Goal: Task Accomplishment & Management: Complete application form

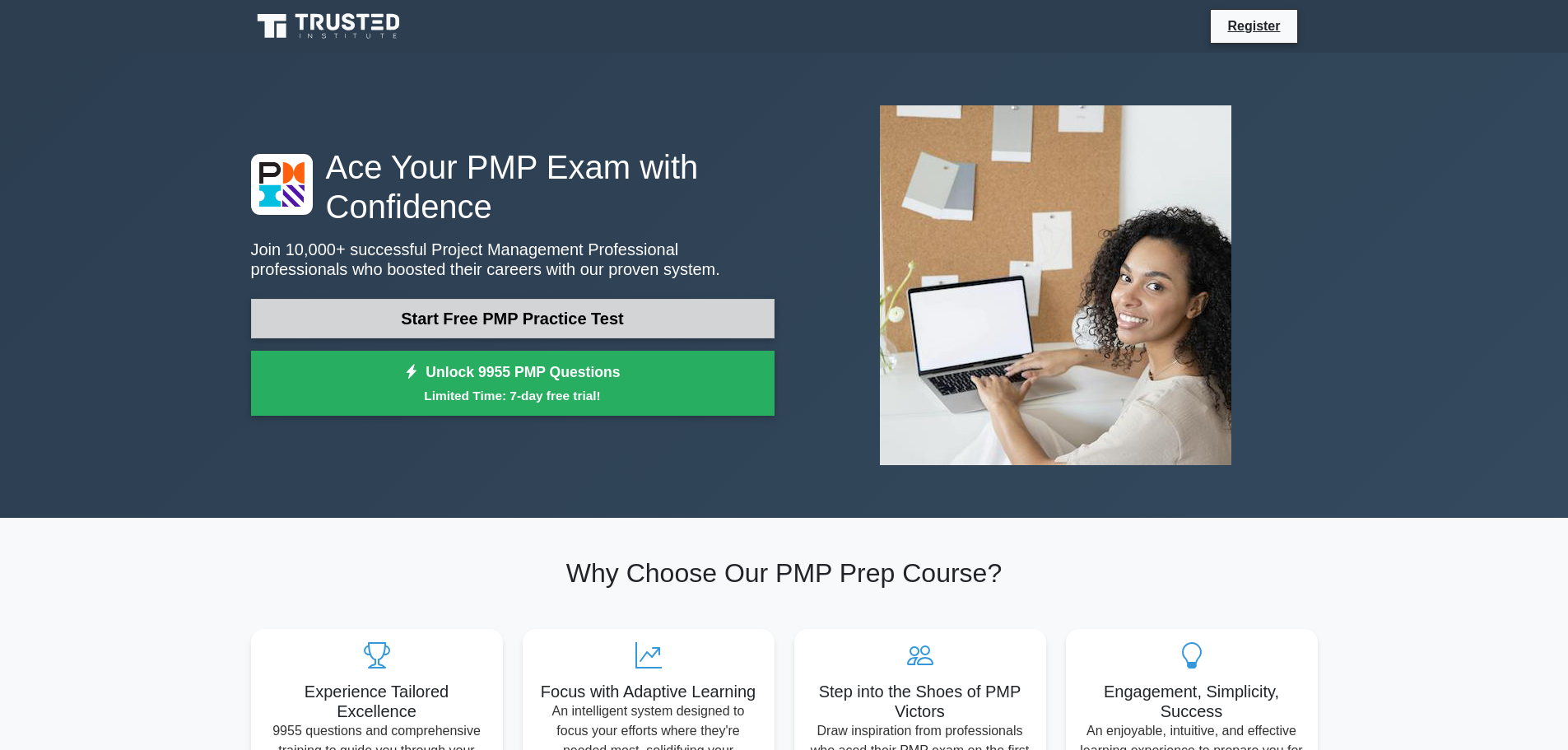
click at [616, 317] on link "Start Free PMP Practice Test" at bounding box center [513, 318] width 524 height 39
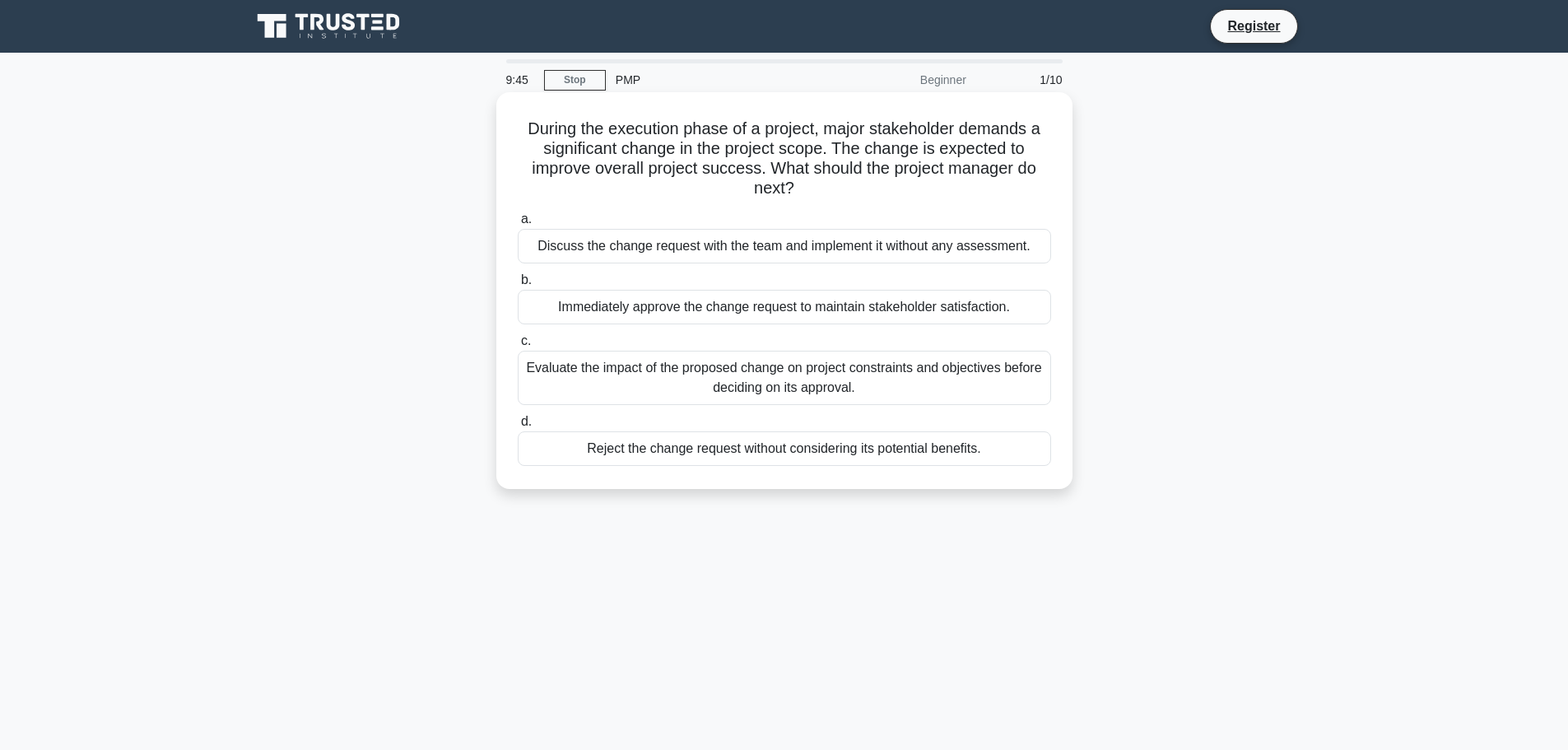
click at [631, 369] on div "Evaluate the impact of the proposed change on project constraints and objective…" at bounding box center [785, 377] width 533 height 54
click at [518, 347] on input "c. Evaluate the impact of the proposed change on project constraints and object…" at bounding box center [518, 342] width 0 height 11
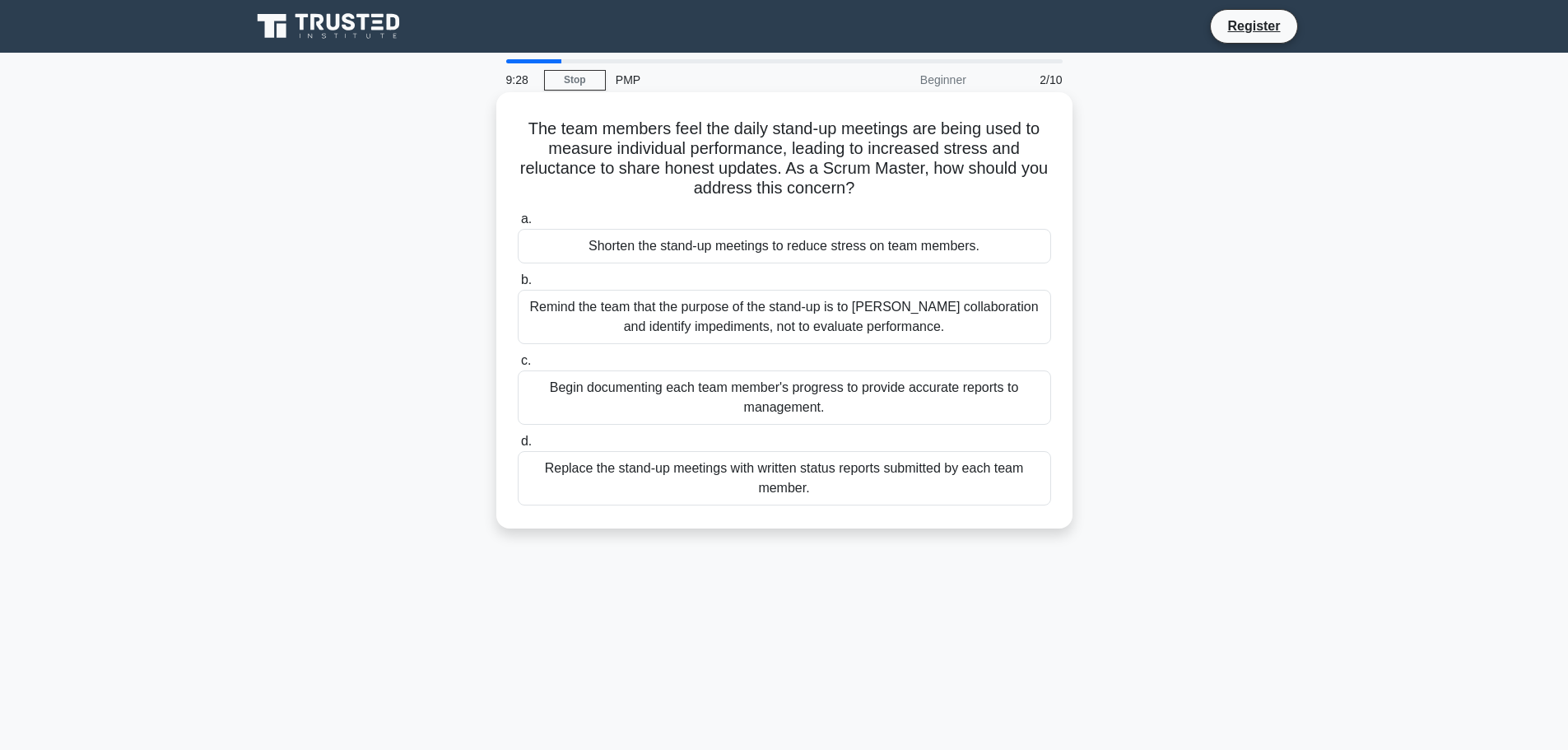
click at [827, 326] on div "Remind the team that the purpose of the stand-up is to foster collaboration and…" at bounding box center [785, 317] width 533 height 54
click at [518, 285] on input "b. Remind the team that the purpose of the stand-up is to foster collaboration …" at bounding box center [518, 280] width 0 height 11
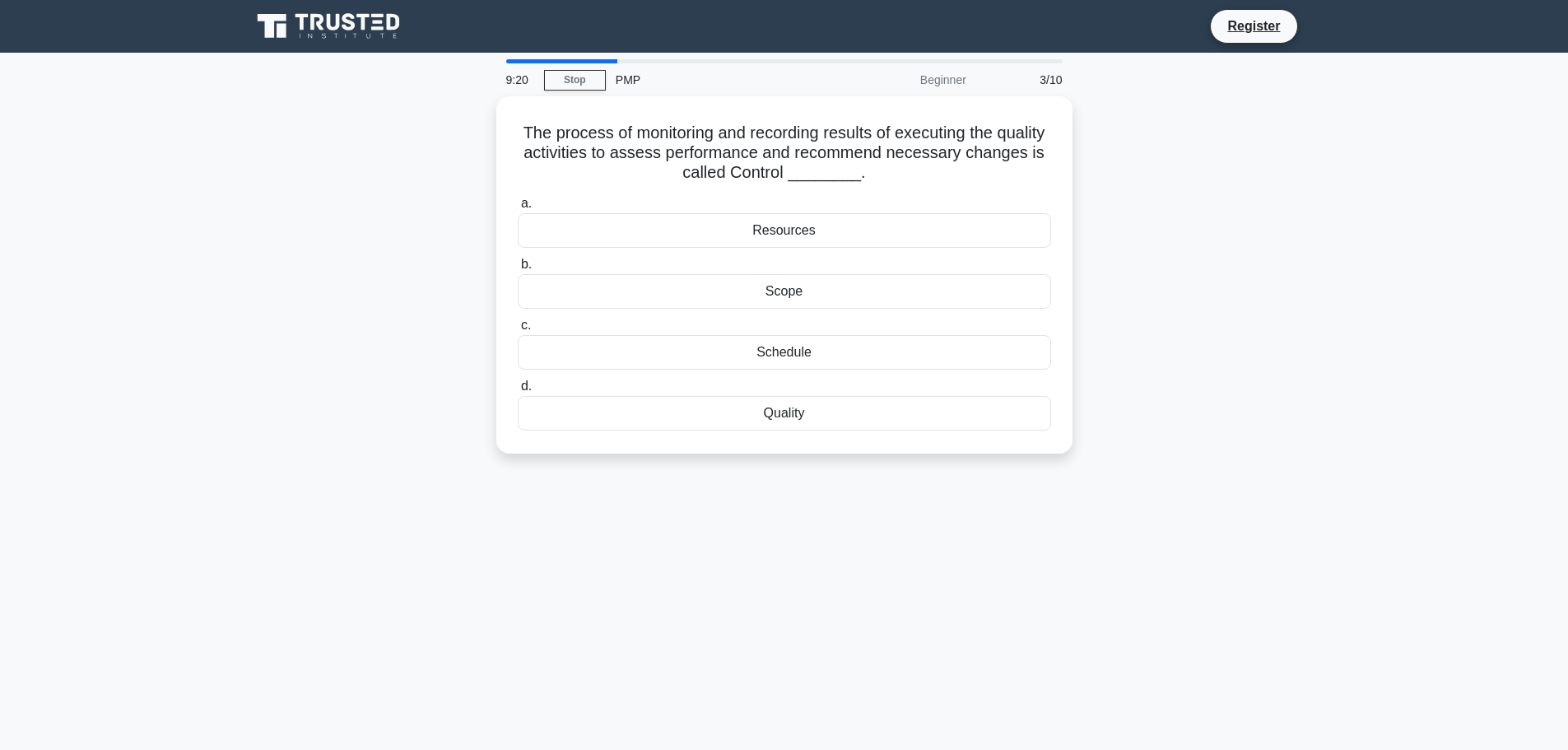
click at [966, 616] on div "9:20 Stop PMP Beginner 3/10 The process of monitoring and recording results of …" at bounding box center [784, 470] width 1086 height 823
click at [808, 420] on div "Quality" at bounding box center [785, 408] width 533 height 35
click at [518, 388] on input "d. Quality" at bounding box center [518, 383] width 0 height 11
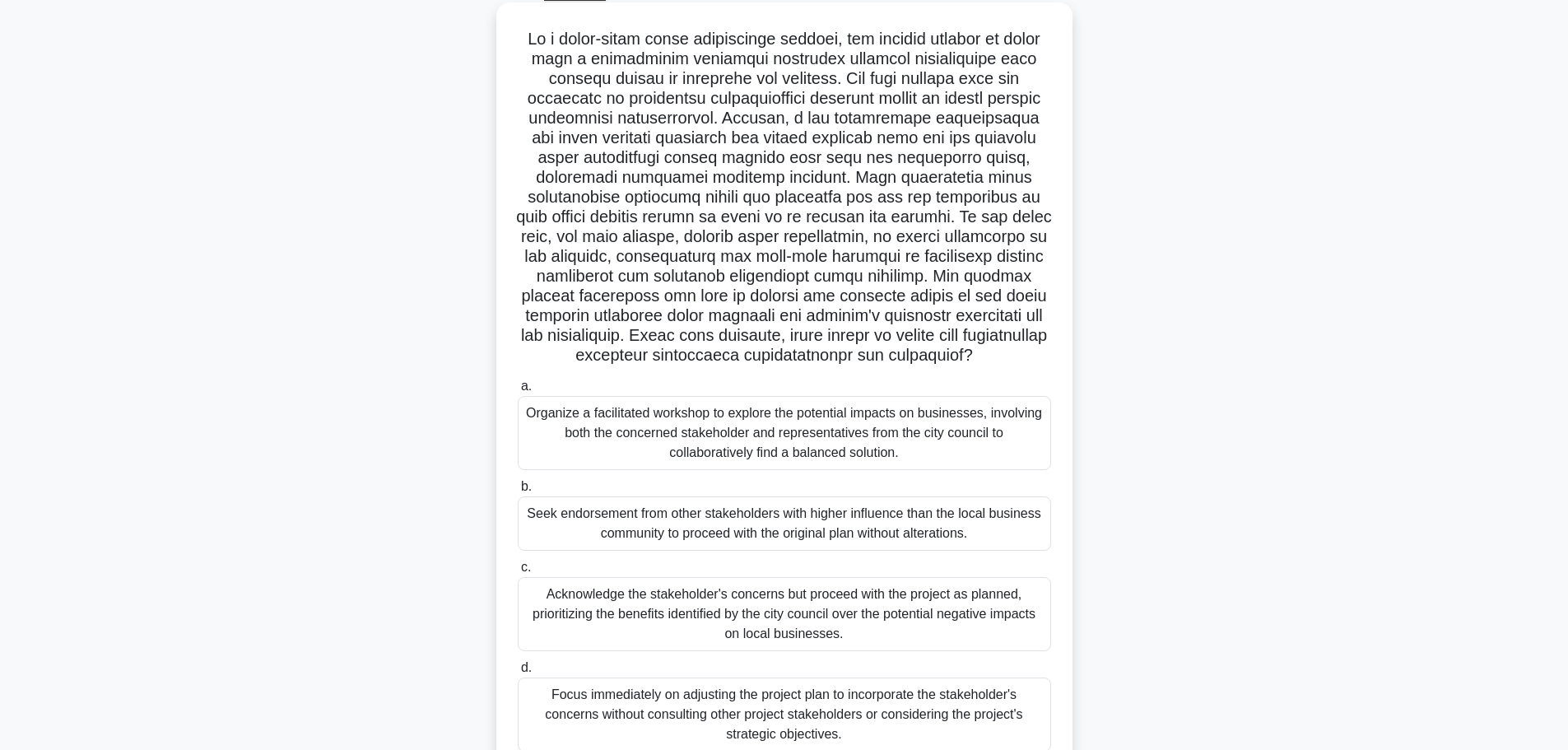
scroll to position [165, 0]
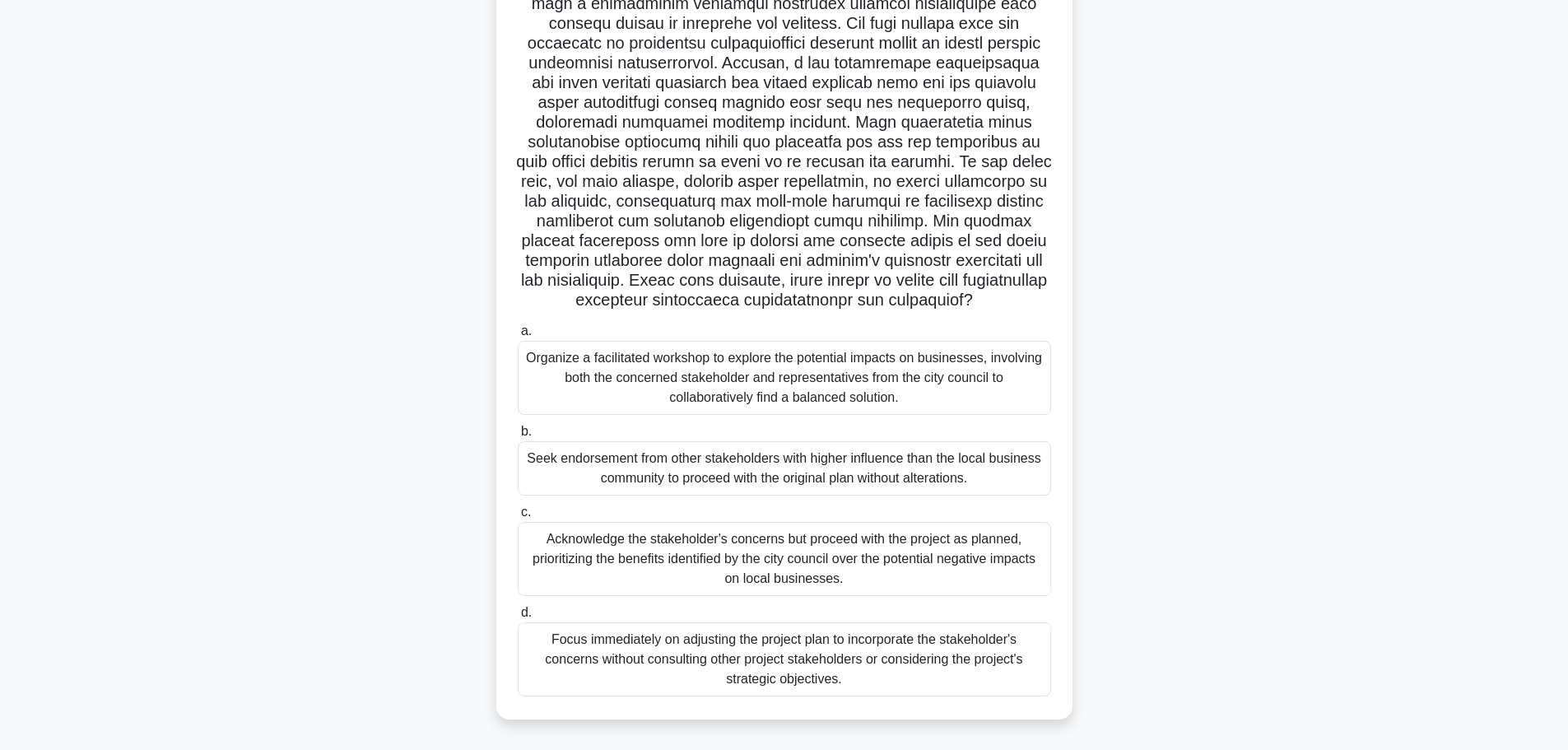
click at [909, 367] on div "Organize a facilitated workshop to explore the potential impacts on businesses,…" at bounding box center [785, 377] width 533 height 74
click at [518, 337] on input "a. Organize a facilitated workshop to explore the potential impacts on business…" at bounding box center [518, 332] width 0 height 11
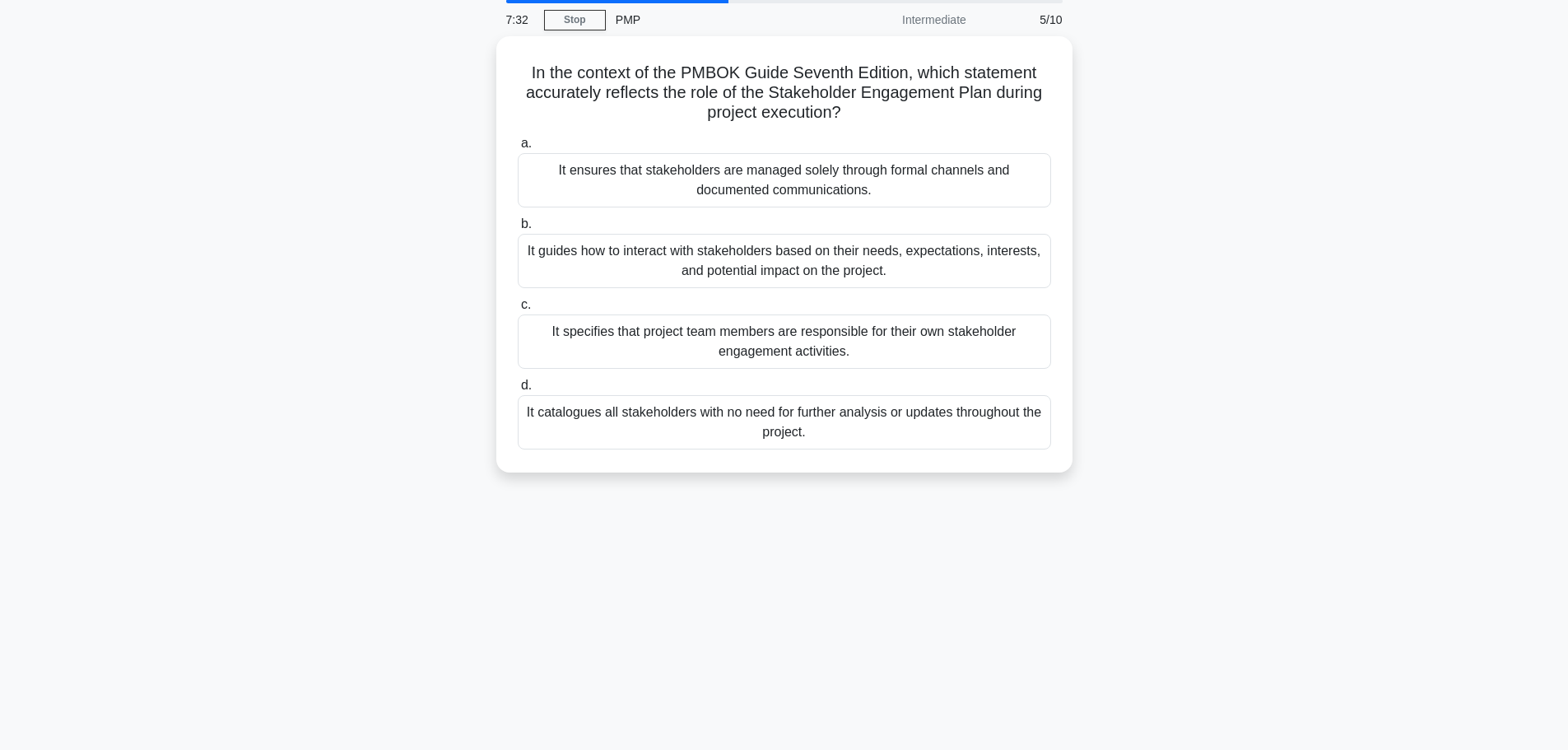
scroll to position [0, 0]
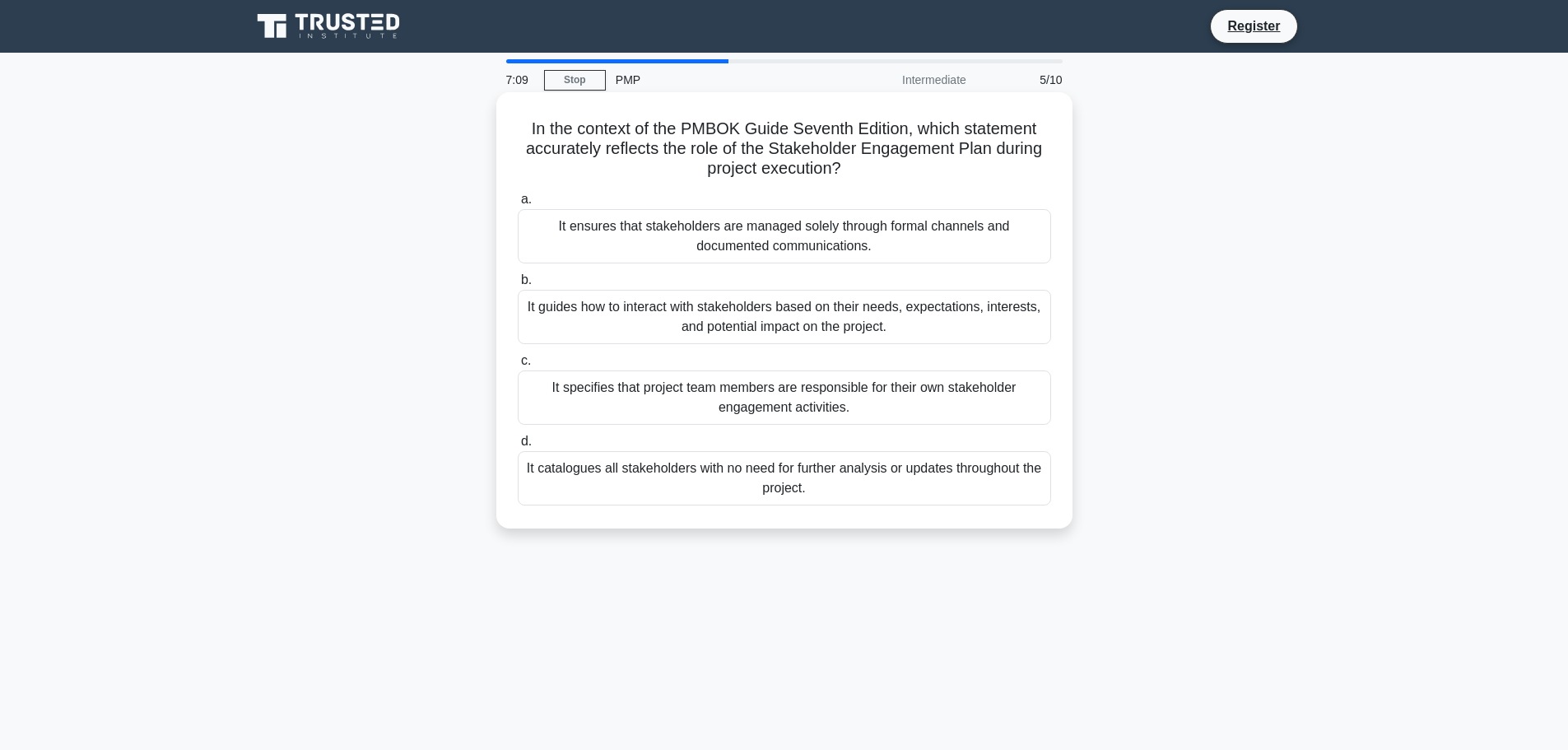
click at [830, 326] on div "It guides how to interact with stakeholders based on their needs, expectations,…" at bounding box center [785, 317] width 533 height 54
click at [518, 285] on input "b. It guides how to interact with stakeholders based on their needs, expectatio…" at bounding box center [518, 280] width 0 height 11
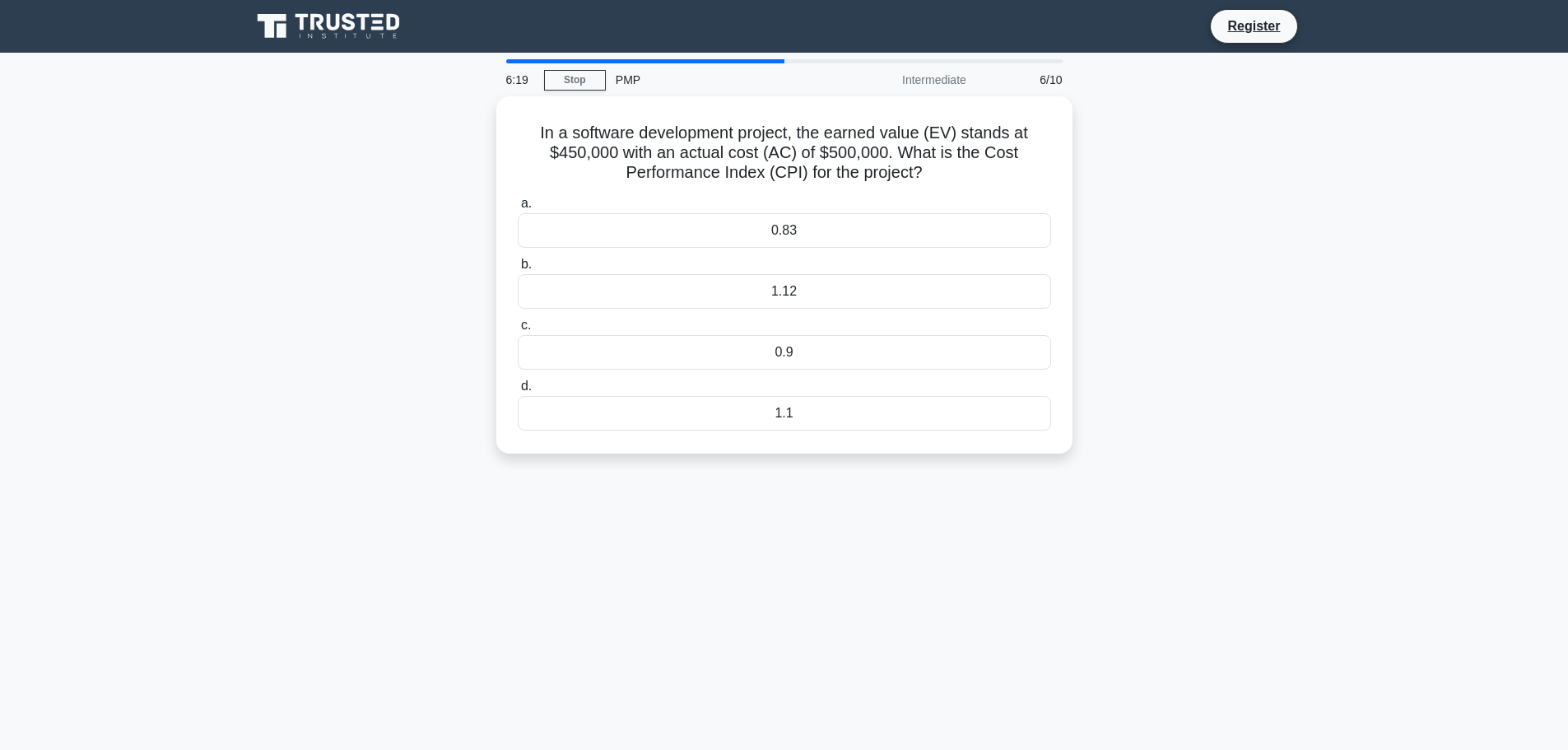
click at [934, 555] on div "6:19 Stop PMP Intermediate 6/10 In a software development project, the earned v…" at bounding box center [784, 470] width 1086 height 823
drag, startPoint x: 953, startPoint y: 180, endPoint x: 772, endPoint y: 171, distance: 181.2
click at [772, 171] on h5 "In a software development project, the earned value (EV) stands at $450,000 wit…" at bounding box center [785, 149] width 537 height 61
click at [397, 217] on div "In a software development project, the earned value (EV) stands at $450,000 wit…" at bounding box center [784, 284] width 1086 height 377
click at [772, 352] on div "0.9" at bounding box center [785, 348] width 533 height 35
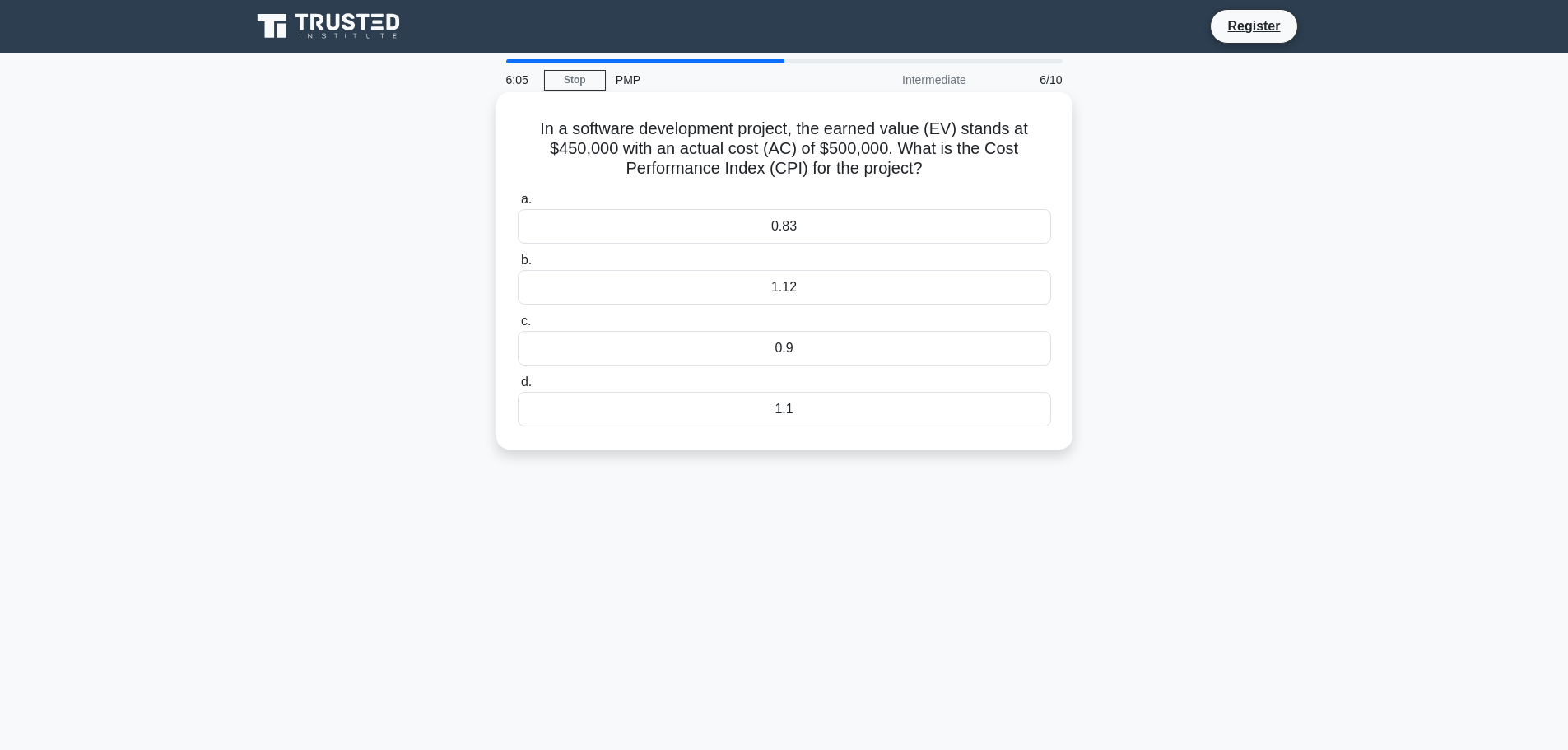
click at [518, 326] on input "c. 0.9" at bounding box center [518, 321] width 0 height 11
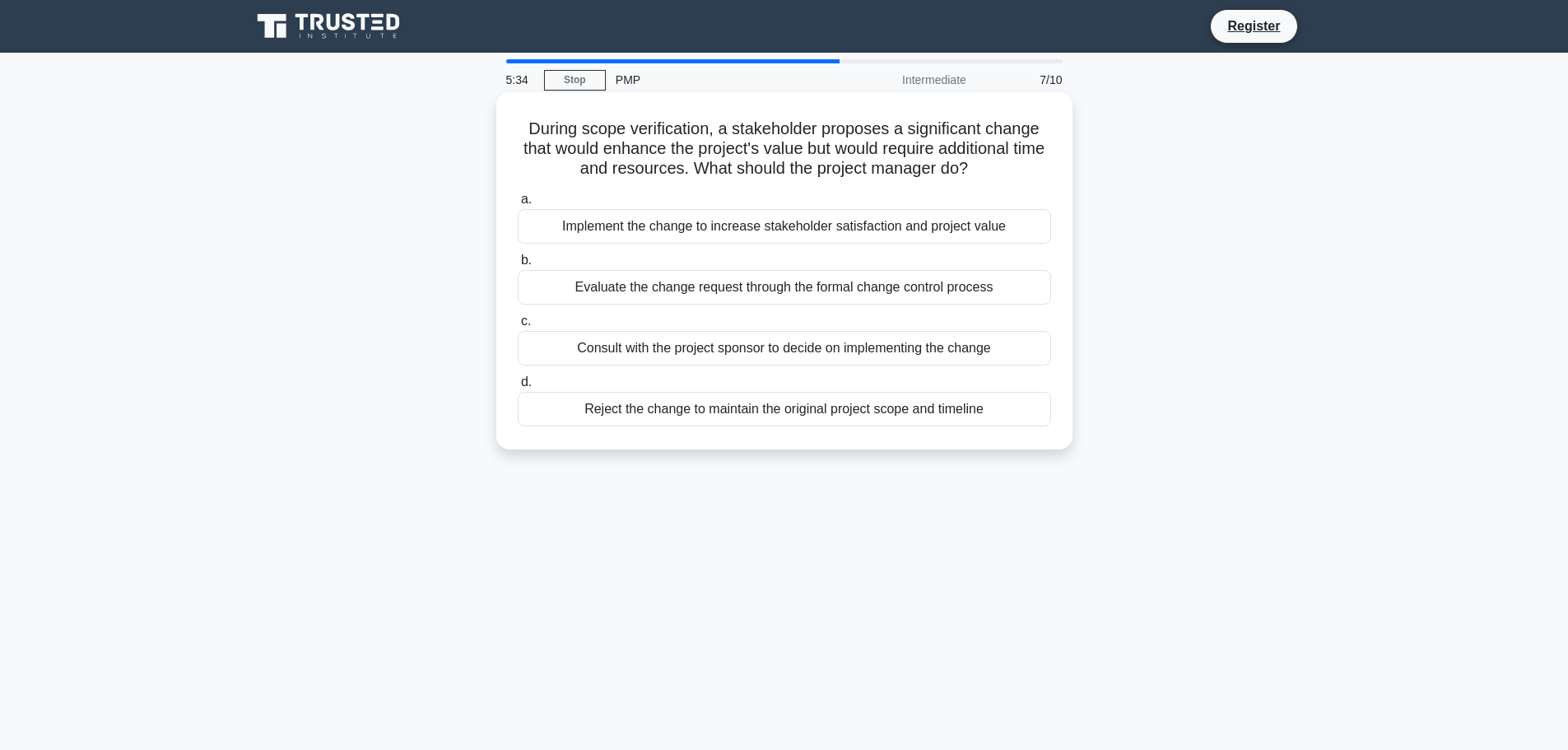
click at [840, 365] on div "Consult with the project sponsor to decide on implementing the change" at bounding box center [785, 348] width 533 height 35
click at [518, 326] on input "c. Consult with the project sponsor to decide on implementing the change" at bounding box center [518, 321] width 0 height 11
click at [759, 296] on div "Evaluate the impact on project constraints and submit a change request." at bounding box center [785, 287] width 533 height 35
click at [518, 266] on input "b. Evaluate the impact on project constraints and submit a change request." at bounding box center [518, 260] width 0 height 11
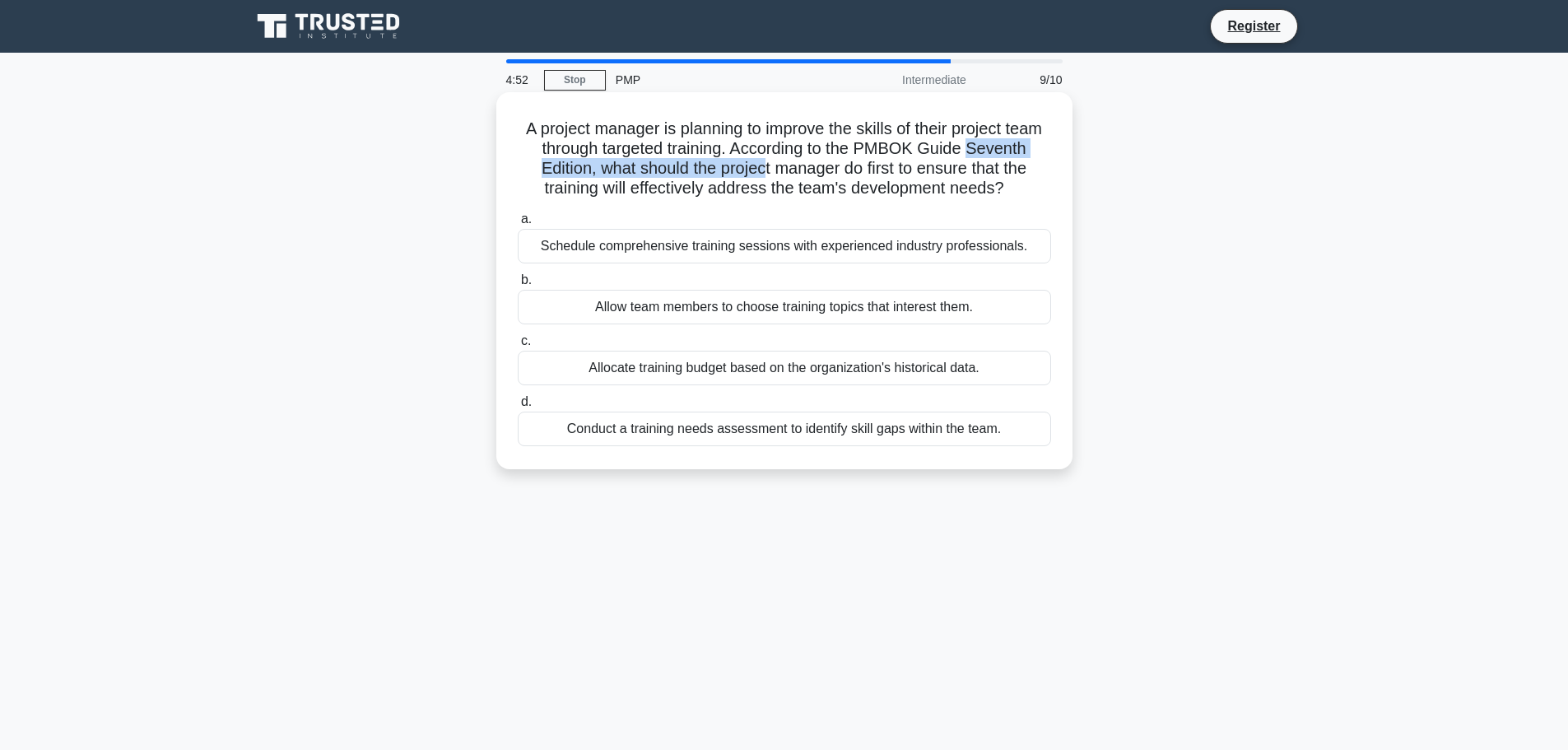
drag, startPoint x: 516, startPoint y: 160, endPoint x: 824, endPoint y: 162, distance: 308.0
click at [824, 162] on h5 "A project manager is planning to improve the skills of their project team throu…" at bounding box center [785, 159] width 537 height 80
click at [810, 185] on h5 "A project manager is planning to improve the skills of their project team throu…" at bounding box center [785, 159] width 537 height 80
click at [854, 446] on div "Conduct a training needs assessment to identify skill gaps within the team." at bounding box center [785, 429] width 533 height 35
click at [518, 408] on input "d. Conduct a training needs assessment to identify skill gaps within the team." at bounding box center [518, 402] width 0 height 11
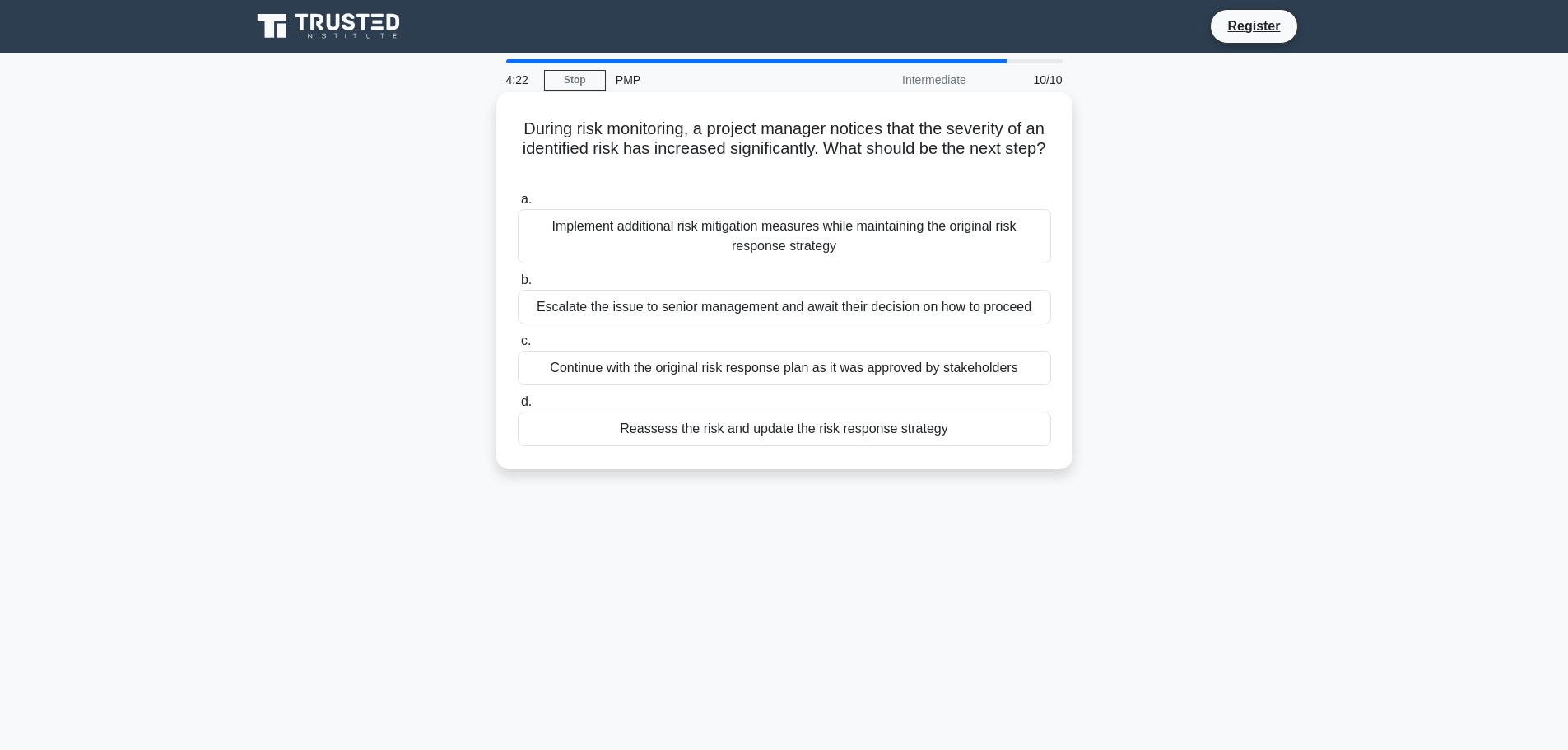
click at [903, 243] on div "Implement additional risk mitigation measures while maintaining the original ri…" at bounding box center [785, 235] width 533 height 54
click at [518, 205] on input "a. Implement additional risk mitigation measures while maintaining the original…" at bounding box center [518, 200] width 0 height 11
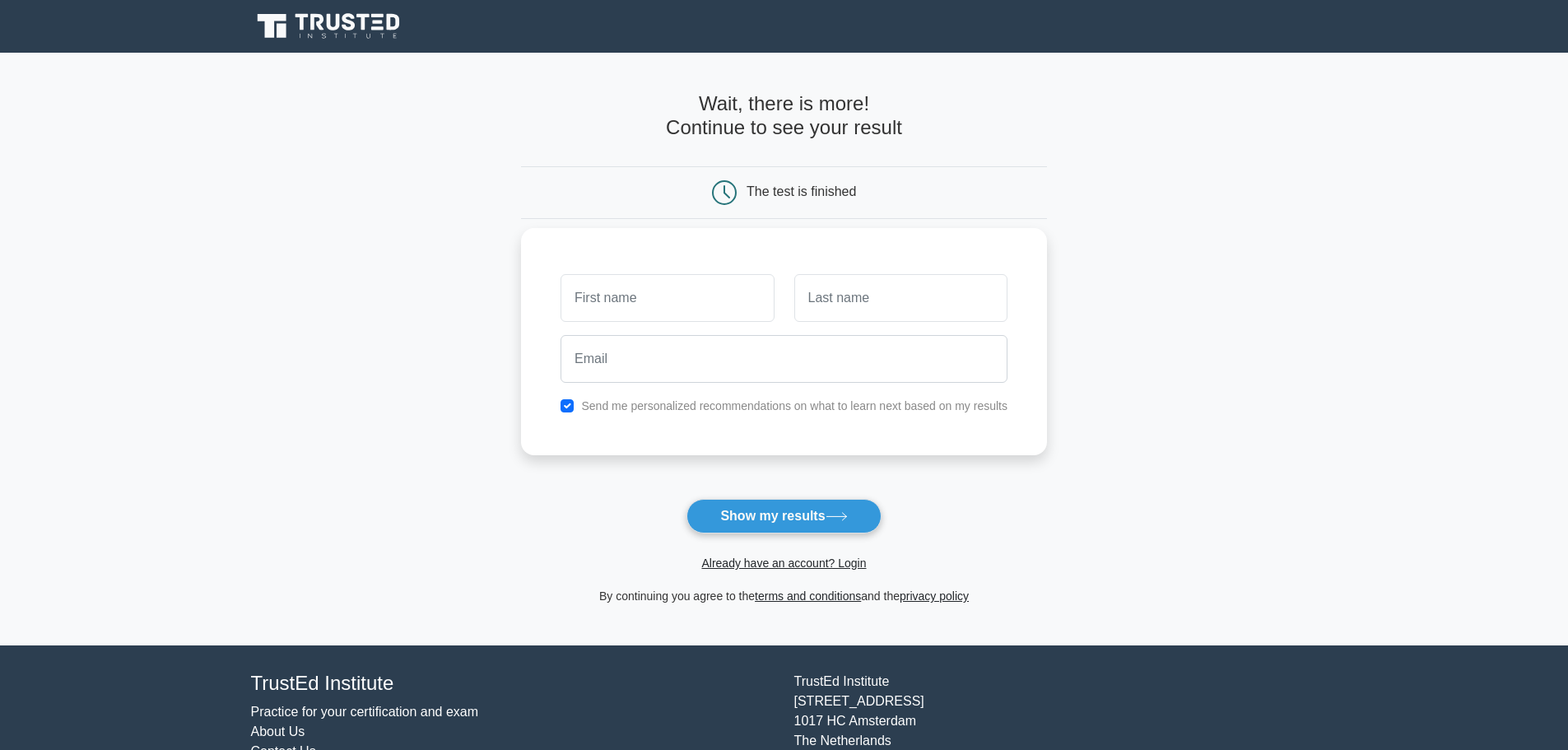
click at [677, 285] on input "text" at bounding box center [667, 298] width 213 height 48
type input "[PERSON_NAME]"
click at [885, 301] on input "text" at bounding box center [901, 298] width 213 height 48
type input "[PERSON_NAME]"
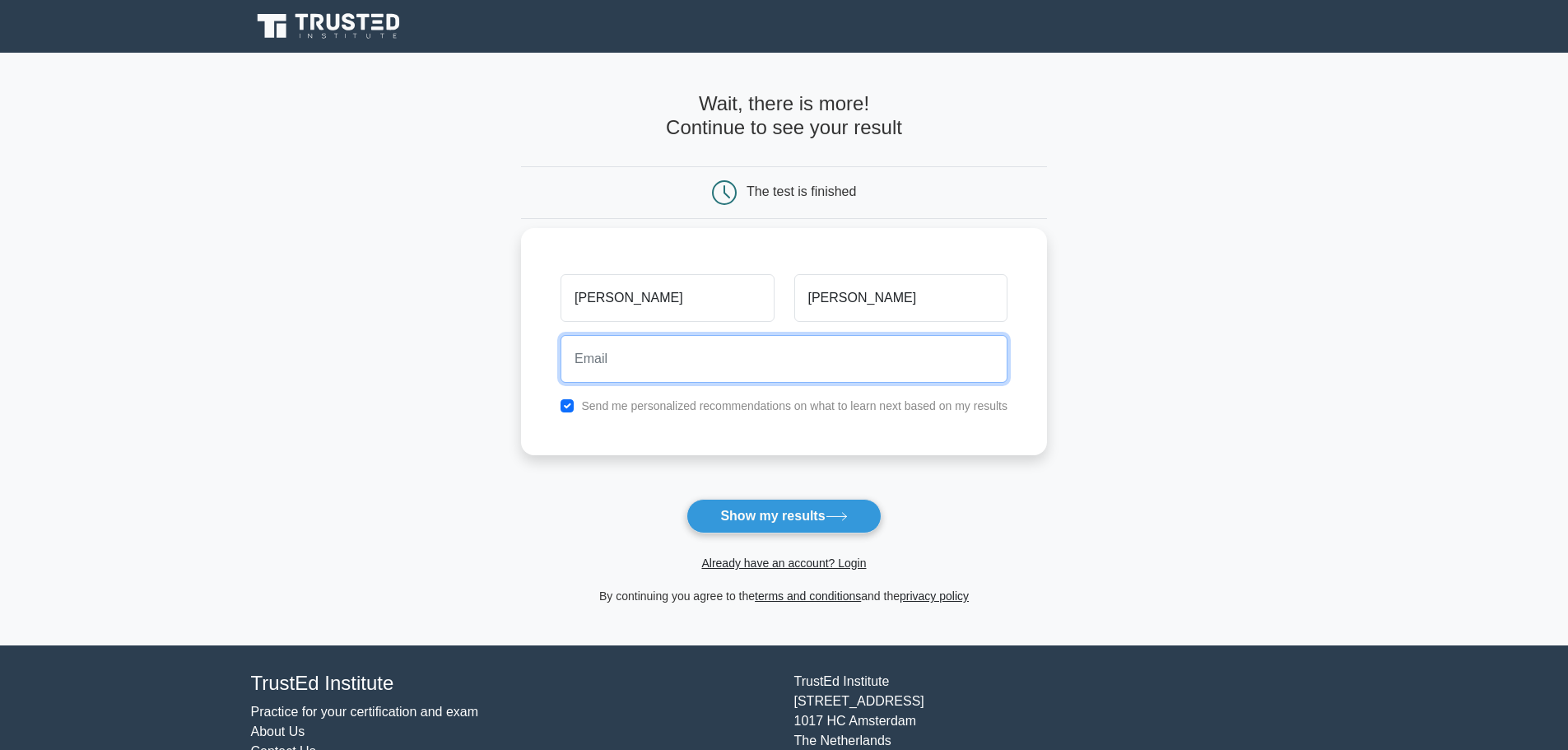
click at [706, 358] on input "email" at bounding box center [784, 359] width 447 height 48
type input "[EMAIL_ADDRESS][DOMAIN_NAME]"
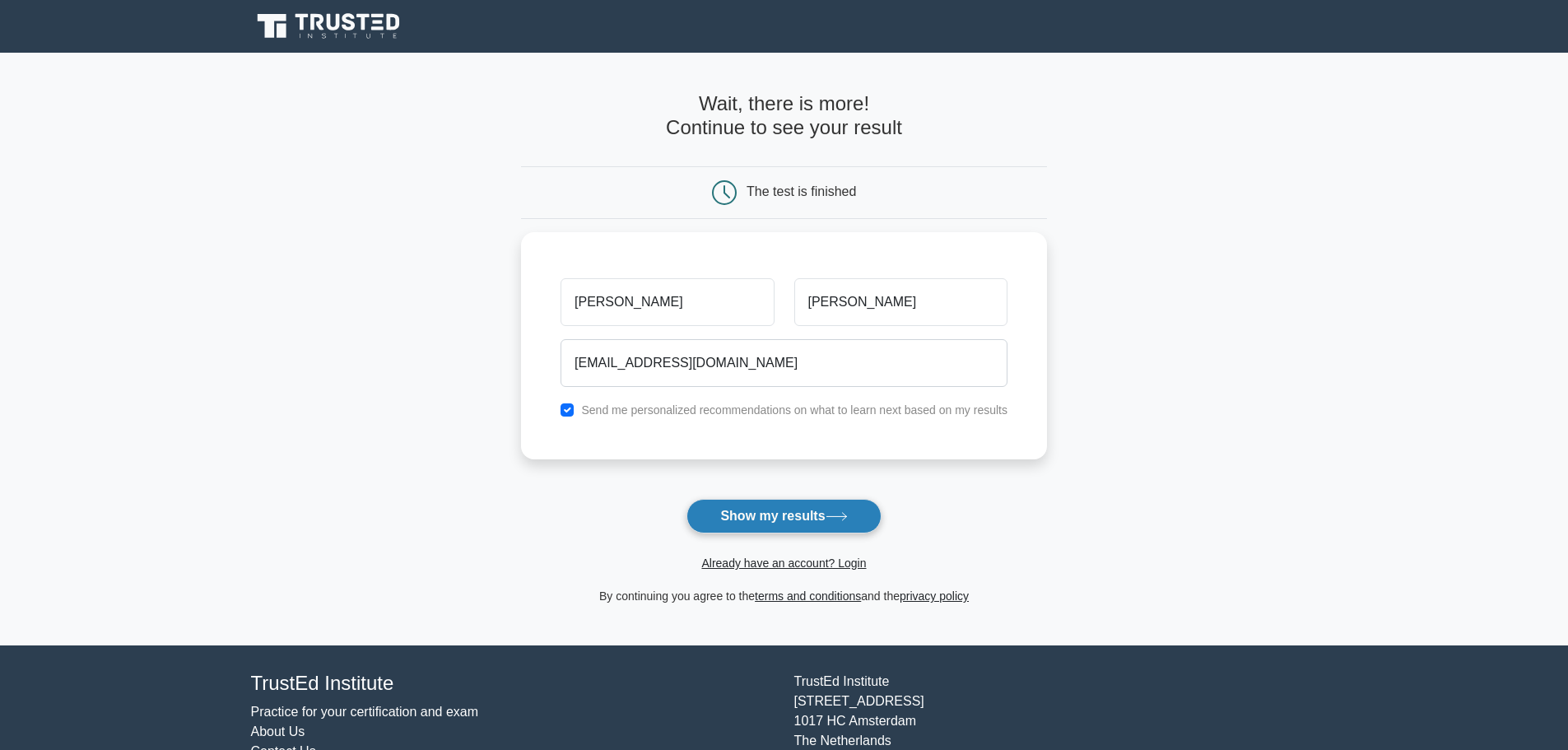
click at [804, 519] on button "Show my results" at bounding box center [784, 515] width 194 height 35
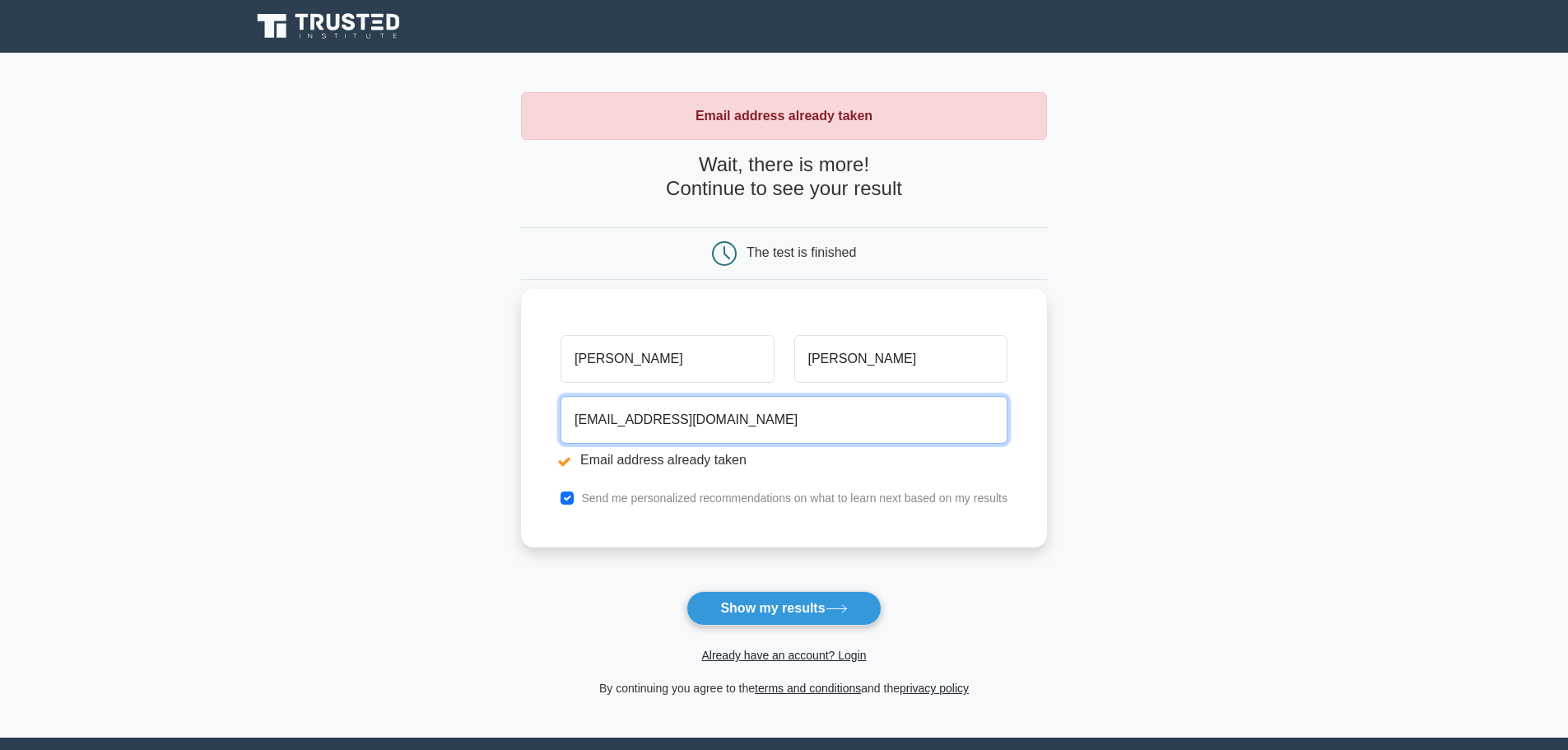
click at [581, 420] on input "[EMAIL_ADDRESS][DOMAIN_NAME]" at bounding box center [784, 420] width 447 height 48
click at [582, 421] on input "[EMAIL_ADDRESS][DOMAIN_NAME]" at bounding box center [784, 420] width 447 height 48
click at [582, 422] on input "[EMAIL_ADDRESS][DOMAIN_NAME]" at bounding box center [784, 420] width 447 height 48
click at [604, 424] on input "[EMAIL_ADDRESS][DOMAIN_NAME]" at bounding box center [784, 420] width 447 height 48
drag, startPoint x: 631, startPoint y: 419, endPoint x: 380, endPoint y: 350, distance: 260.3
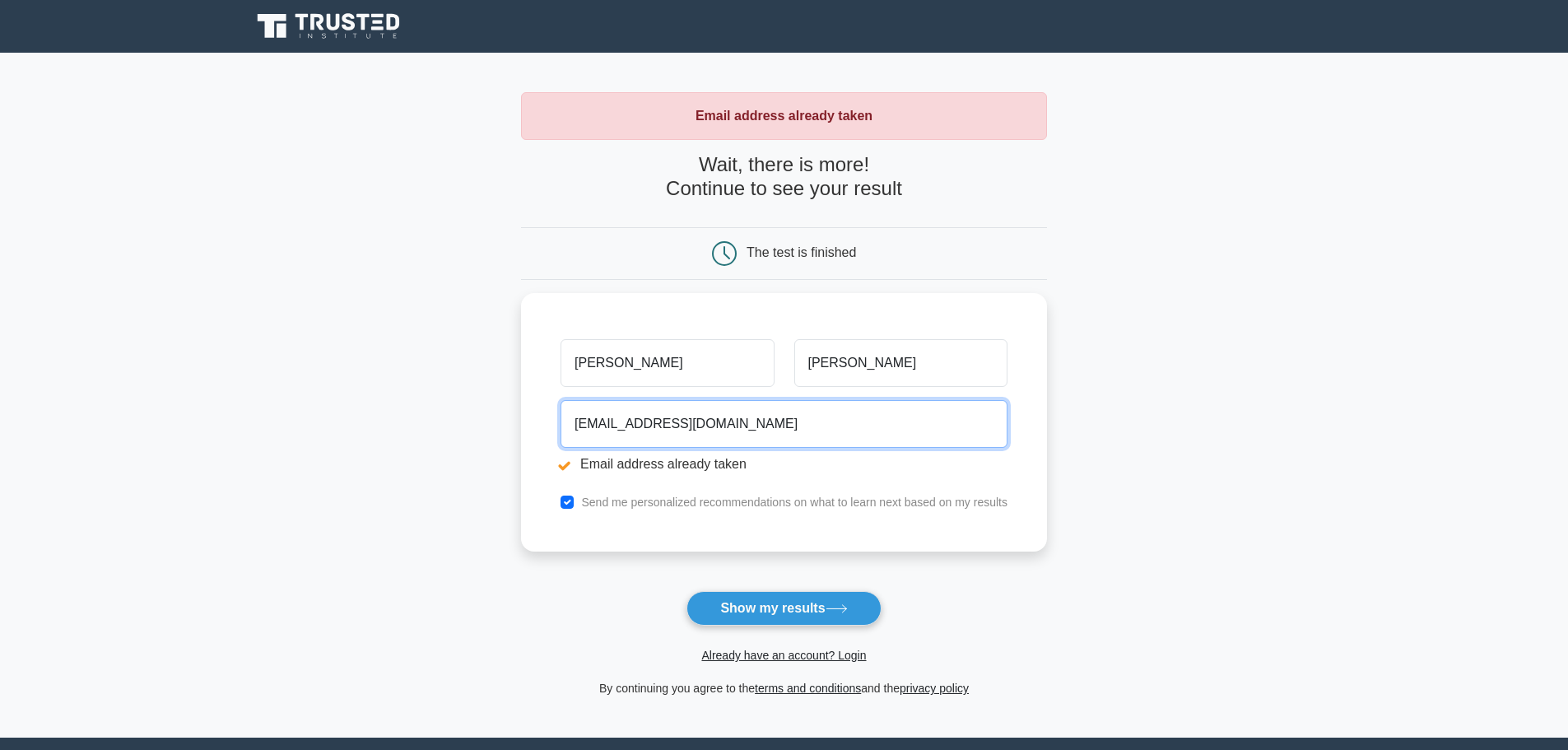
click at [384, 353] on main "Email address already taken Wait, there is more! Continue to see your result Th…" at bounding box center [784, 395] width 1568 height 685
type input "infirin@gmail.com"
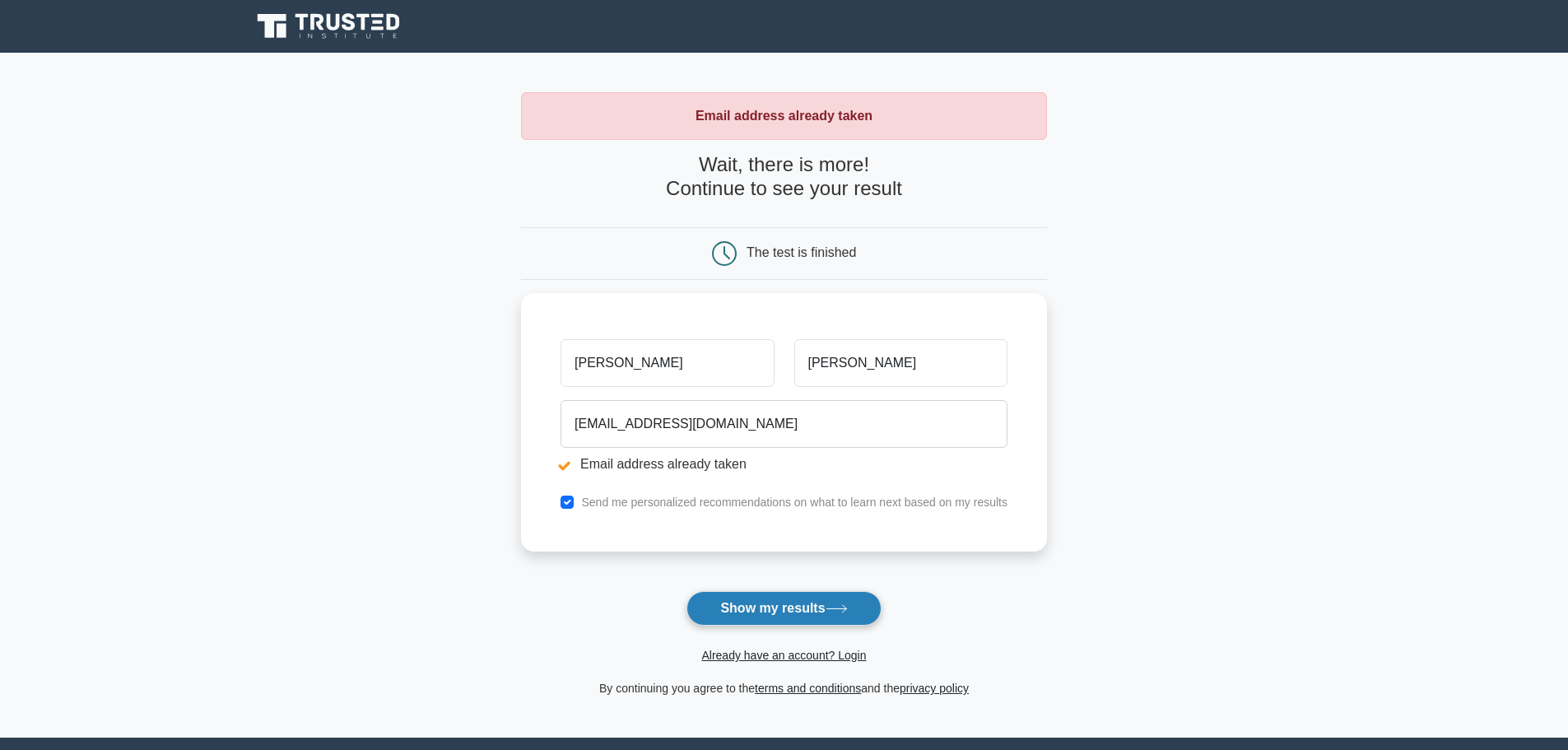
click at [788, 604] on button "Show my results" at bounding box center [784, 608] width 194 height 35
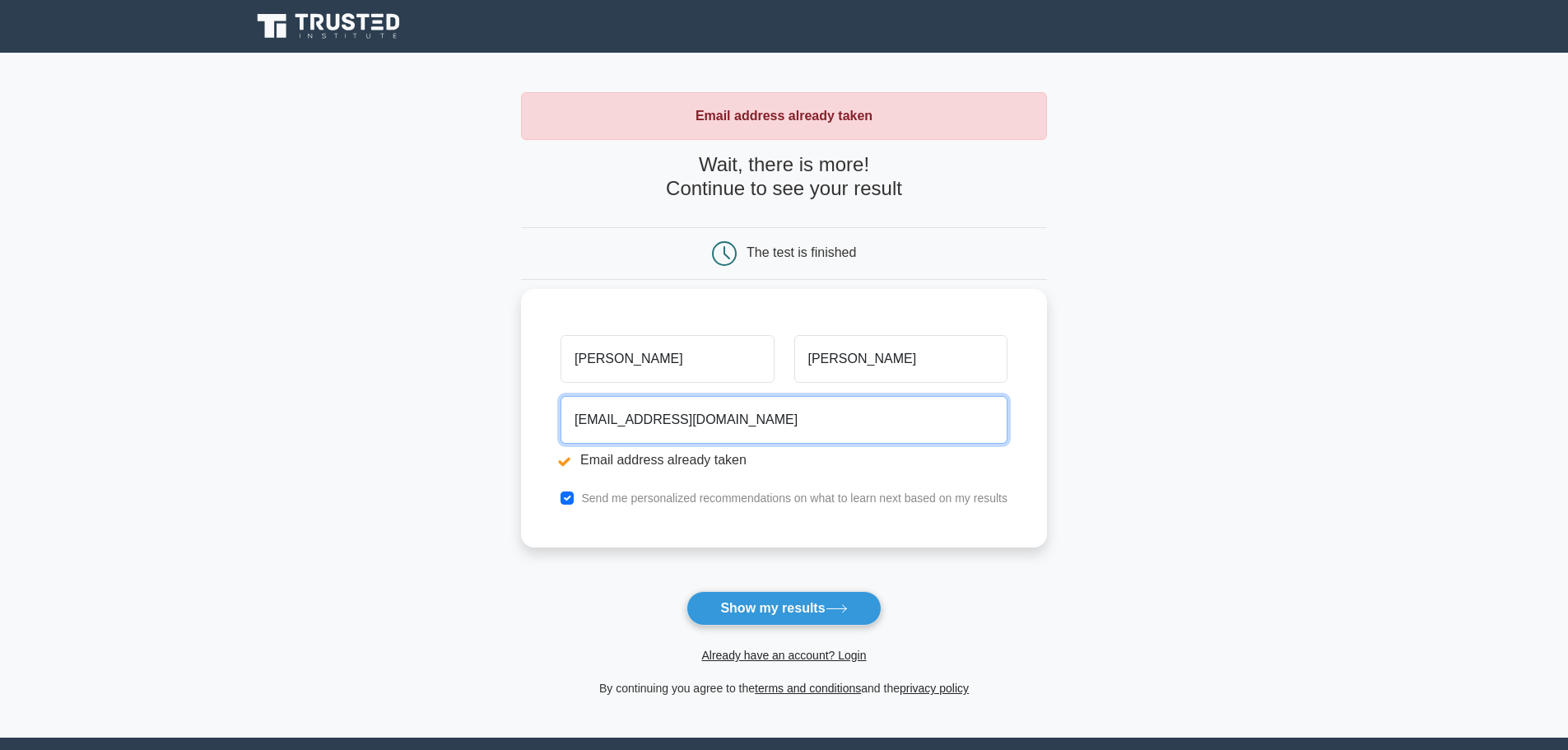
click at [648, 404] on input "infirin@gmail.com" at bounding box center [784, 420] width 447 height 48
paste input "nadezhdakorotchenko"
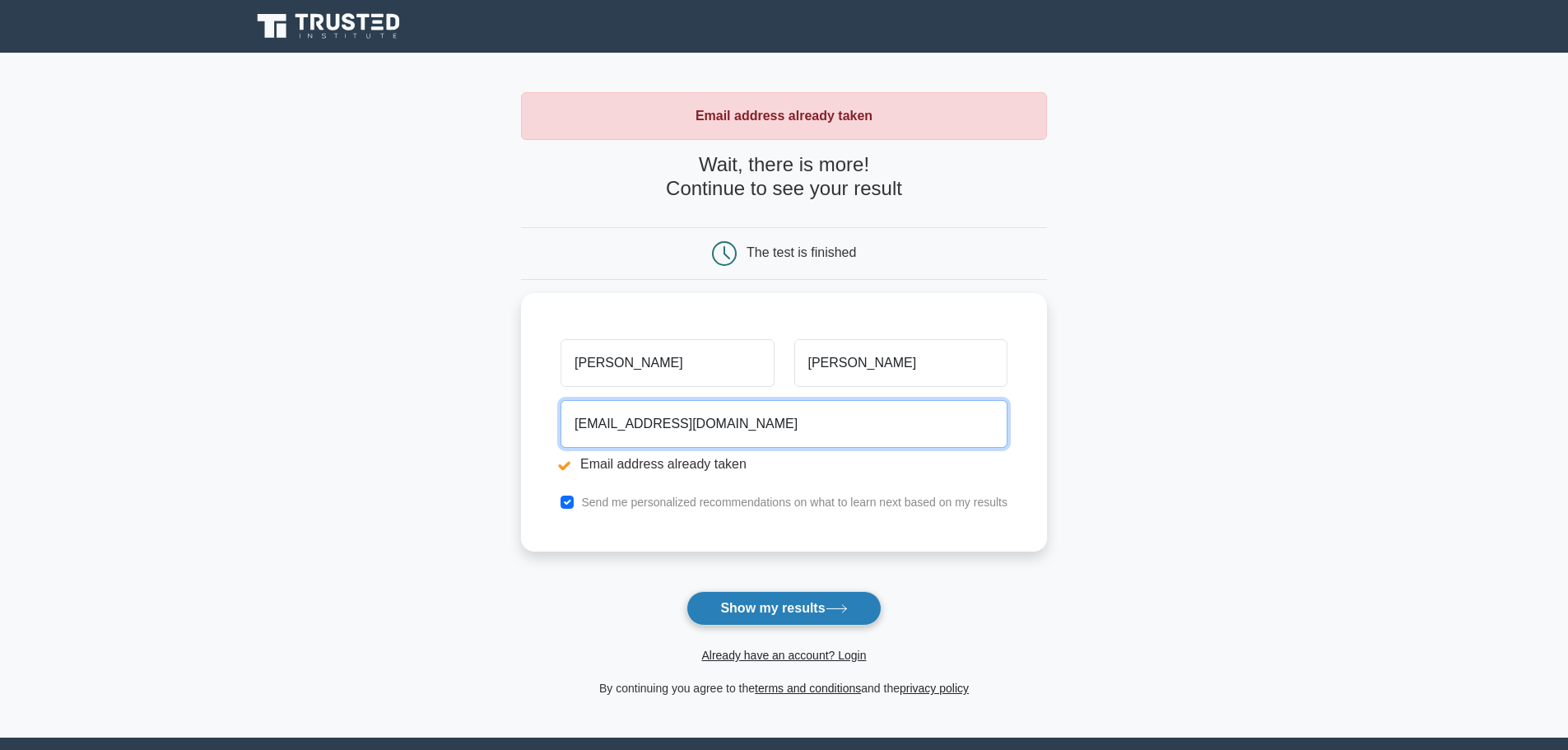
type input "nadezhdakorotchenko@gmail.com"
click at [763, 603] on button "Show my results" at bounding box center [784, 608] width 194 height 35
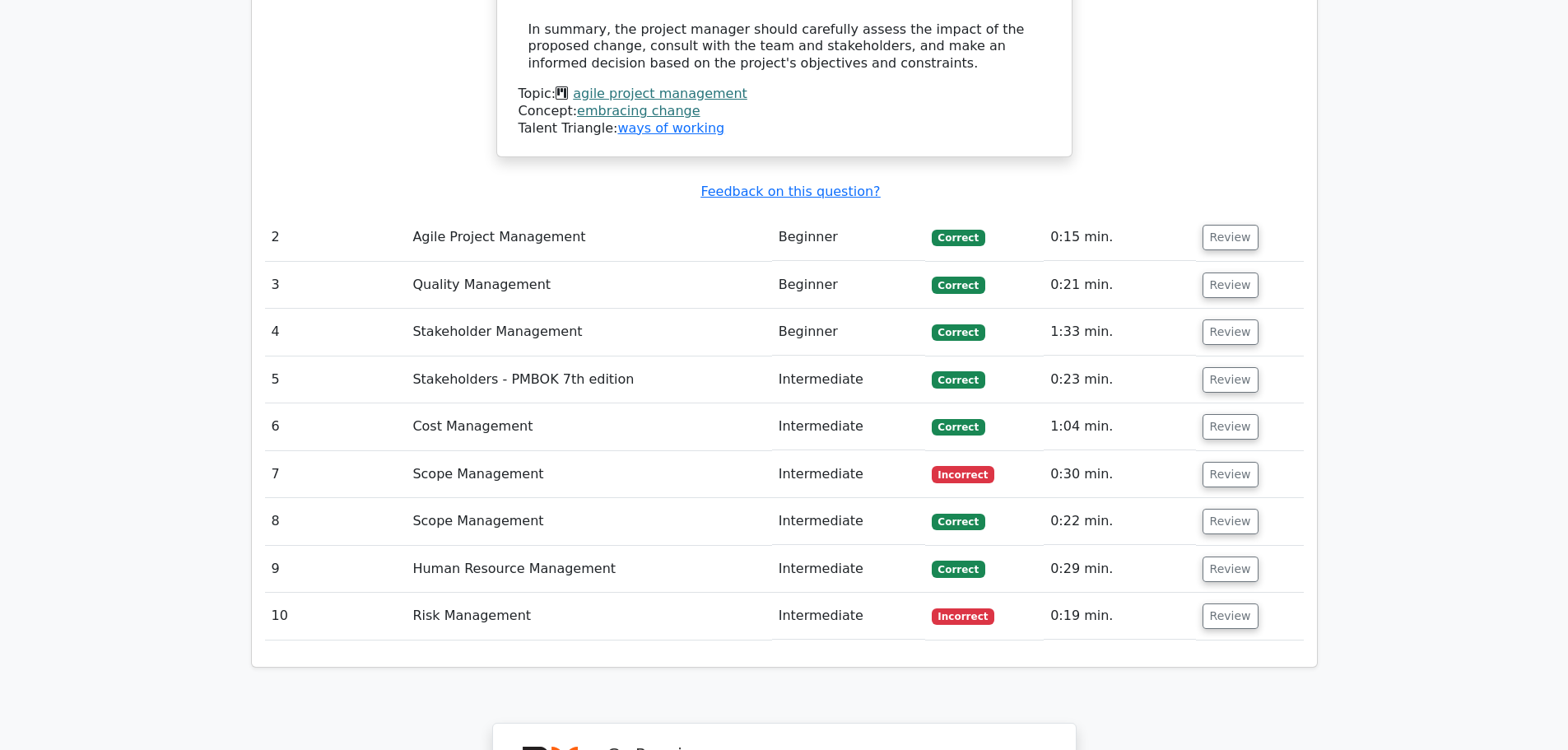
scroll to position [2140, 0]
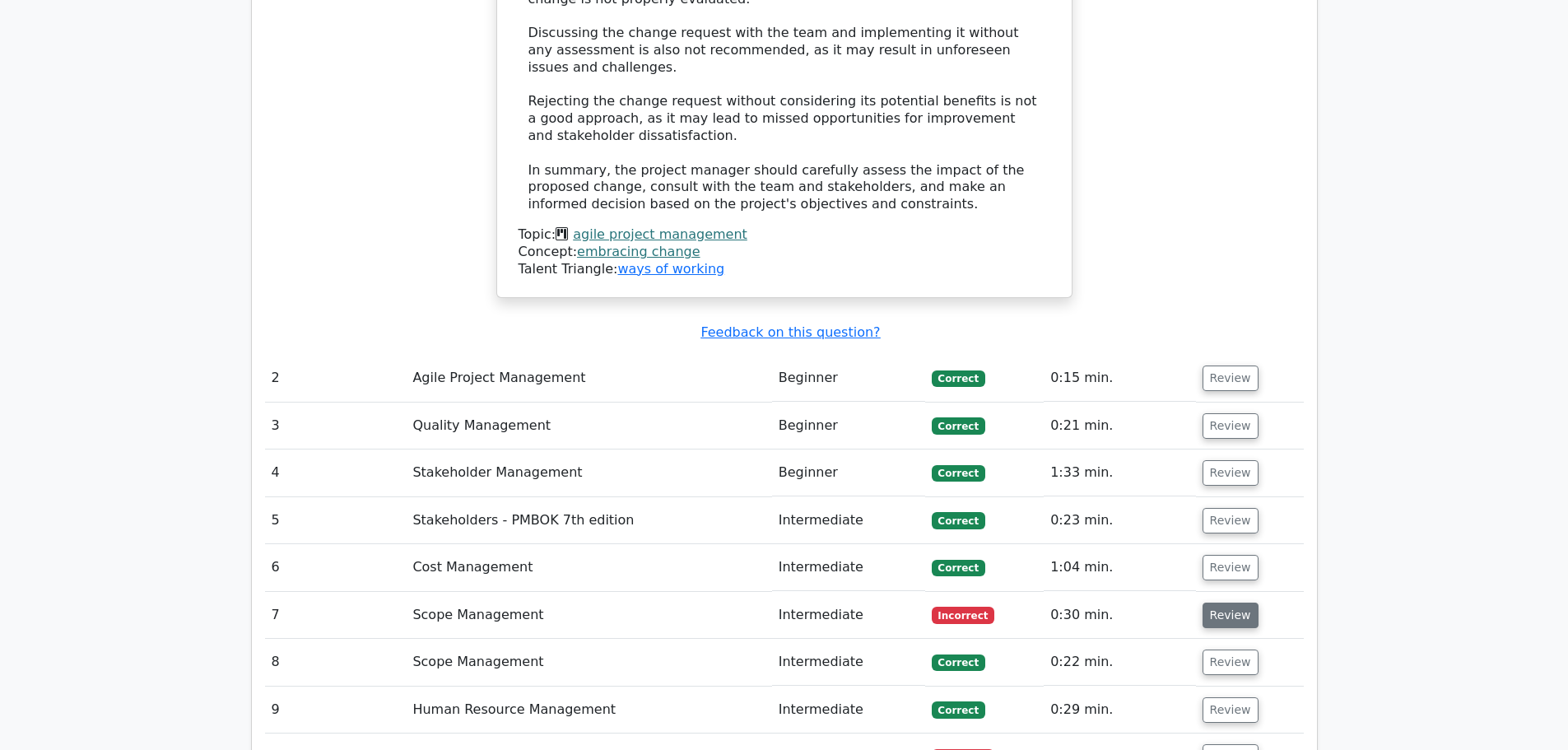
click at [1233, 603] on button "Review" at bounding box center [1231, 615] width 56 height 26
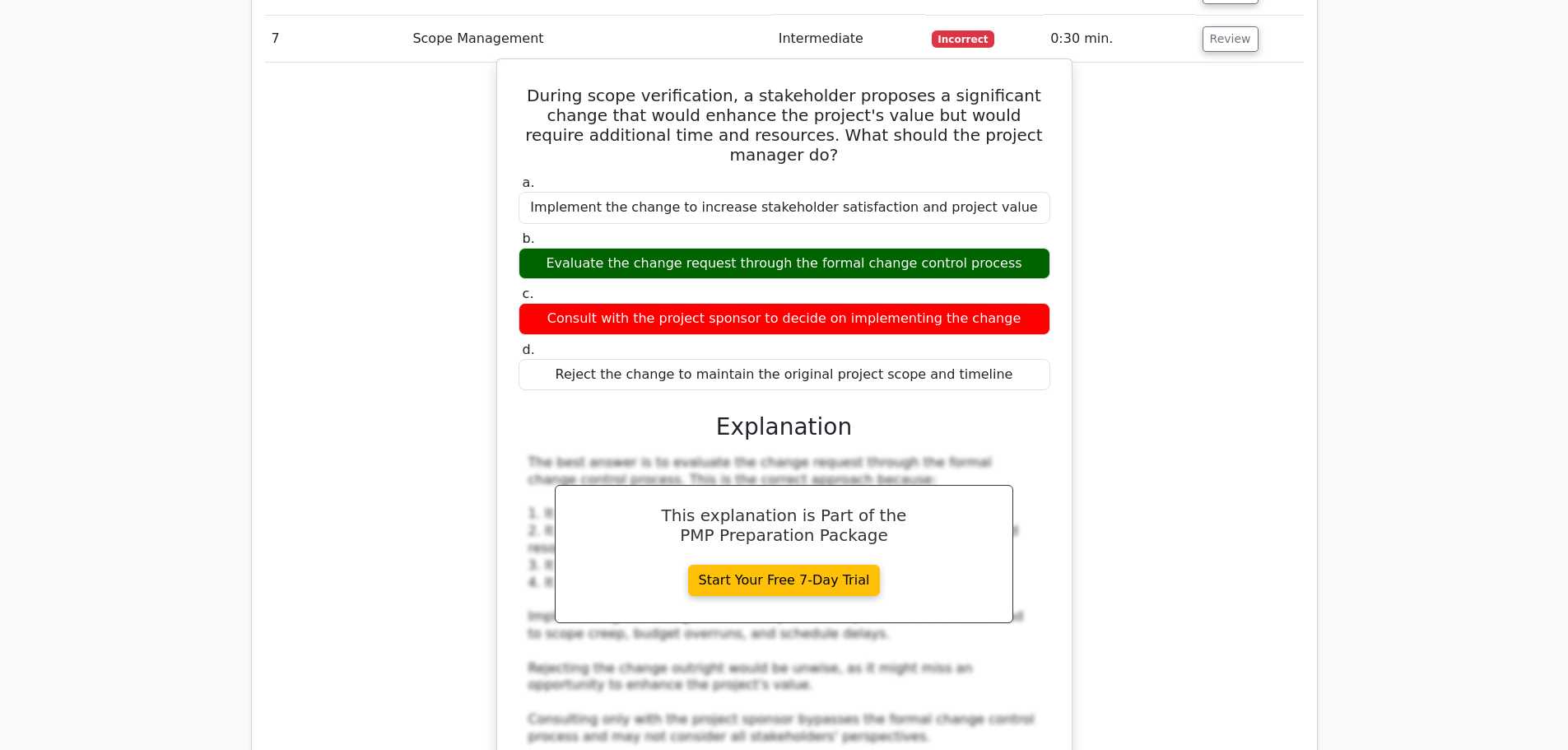
scroll to position [3210, 0]
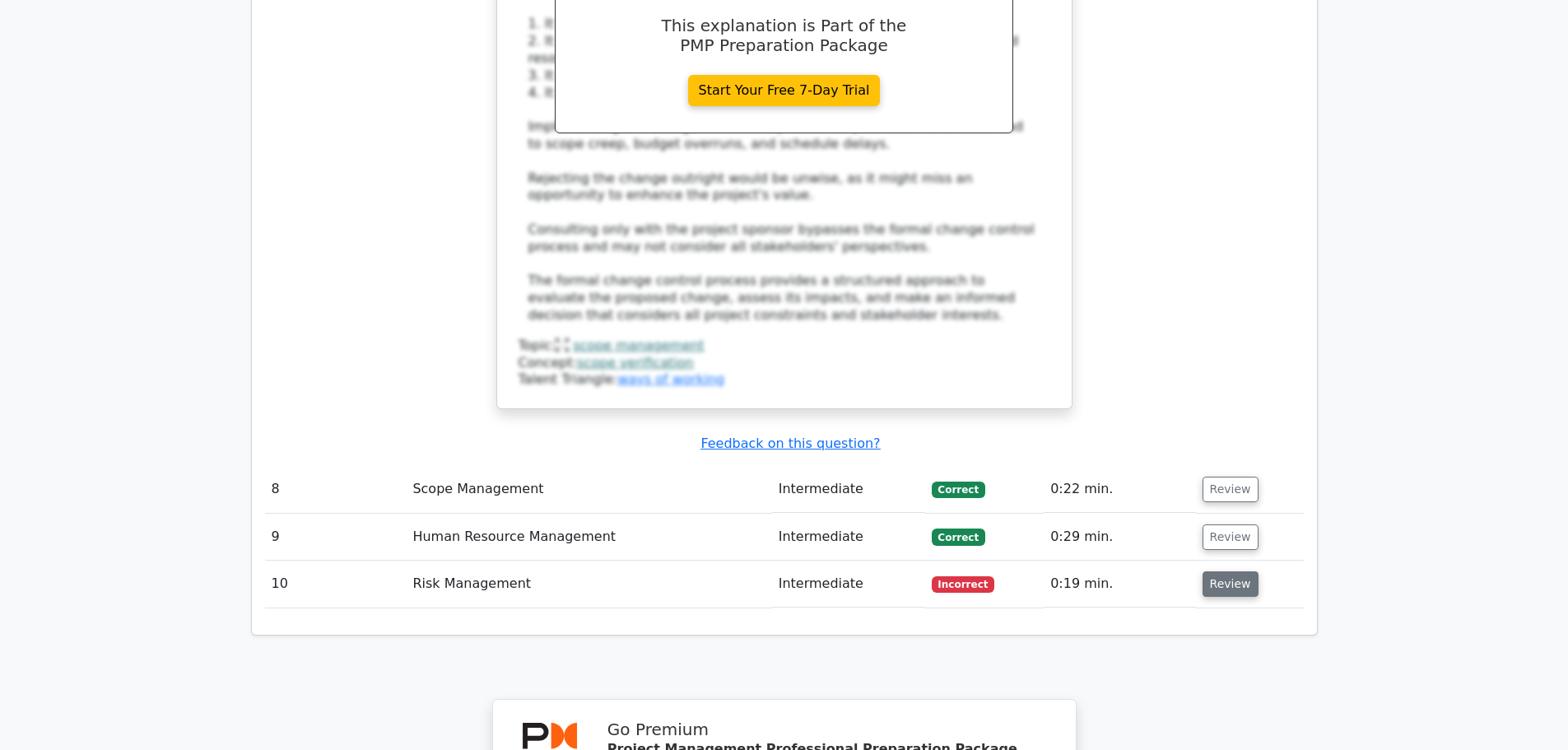
click at [1203, 572] on button "Review" at bounding box center [1231, 584] width 56 height 26
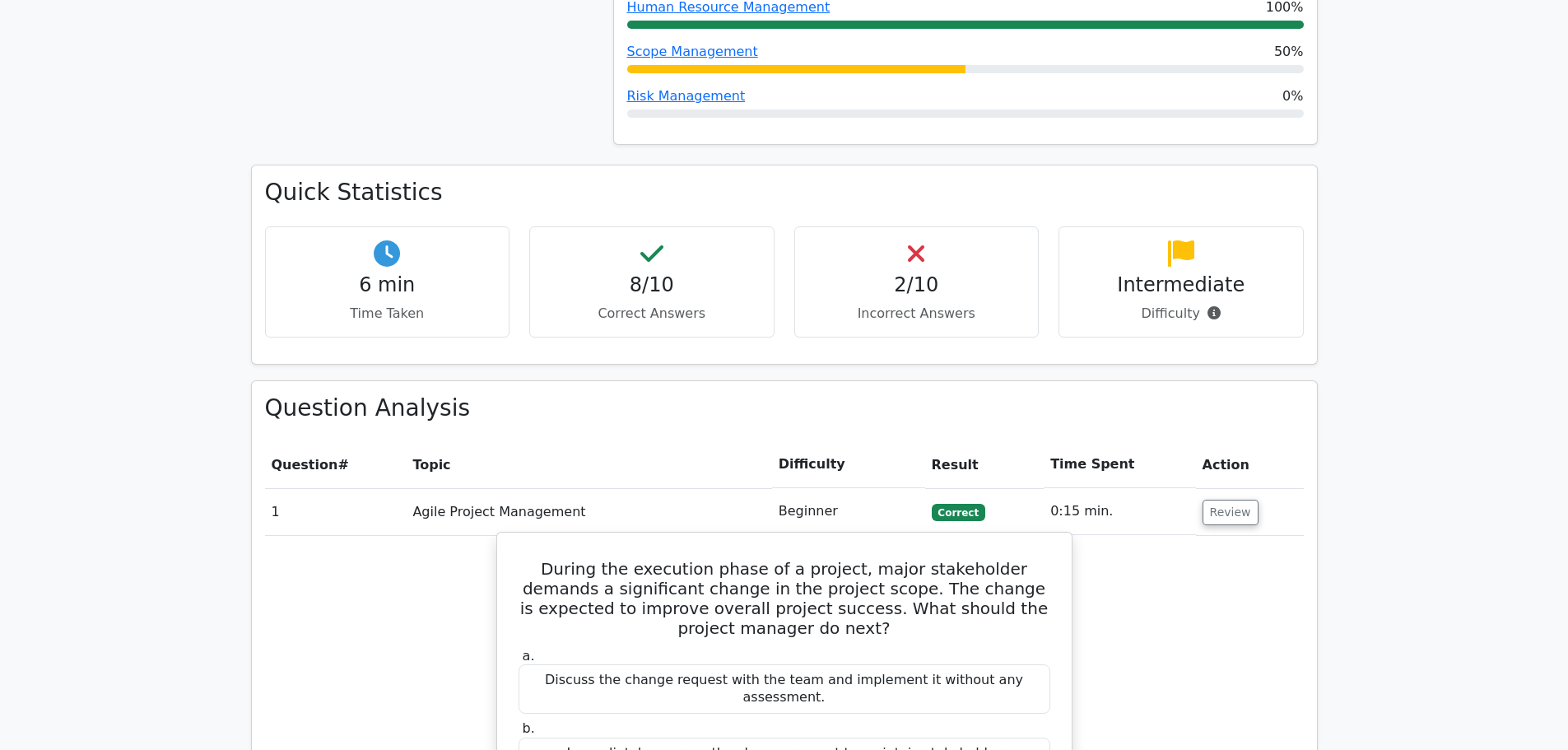
scroll to position [905, 0]
